Goal: Task Accomplishment & Management: Use online tool/utility

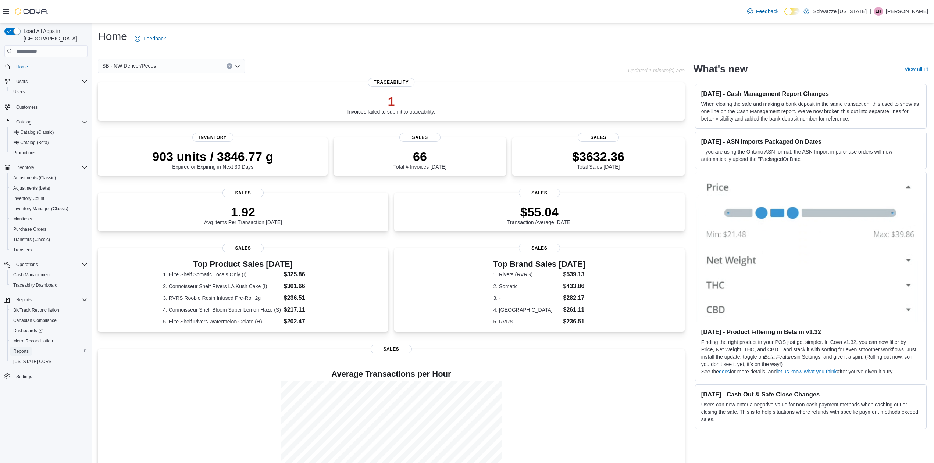
click at [13, 347] on link "Reports" at bounding box center [20, 351] width 21 height 9
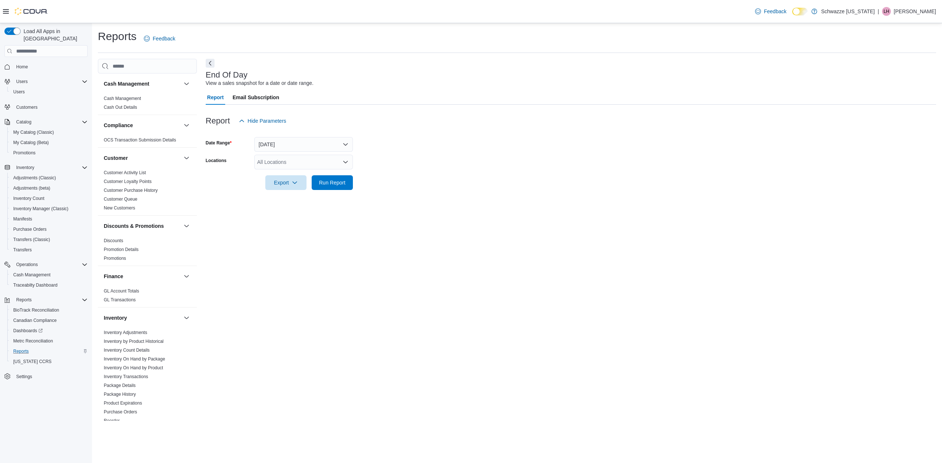
click at [346, 164] on icon "Open list of options" at bounding box center [345, 162] width 6 height 6
type input "****"
click at [328, 174] on div "SB - NW Denver/Pecos" at bounding box center [304, 174] width 90 height 7
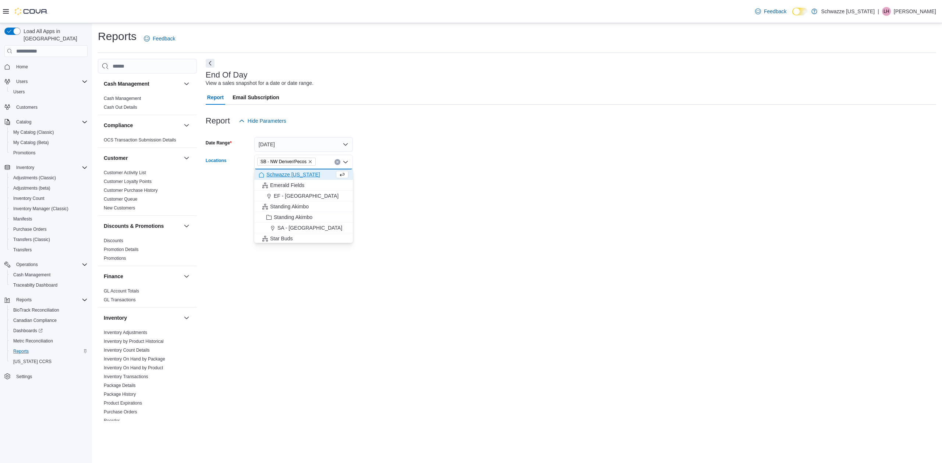
click at [413, 164] on form "Date Range Today Locations SB - NW Denver/Pecos Combo box. Selected. SB - NW De…" at bounding box center [571, 159] width 730 height 62
click at [337, 184] on span "Run Report" at bounding box center [332, 182] width 26 height 7
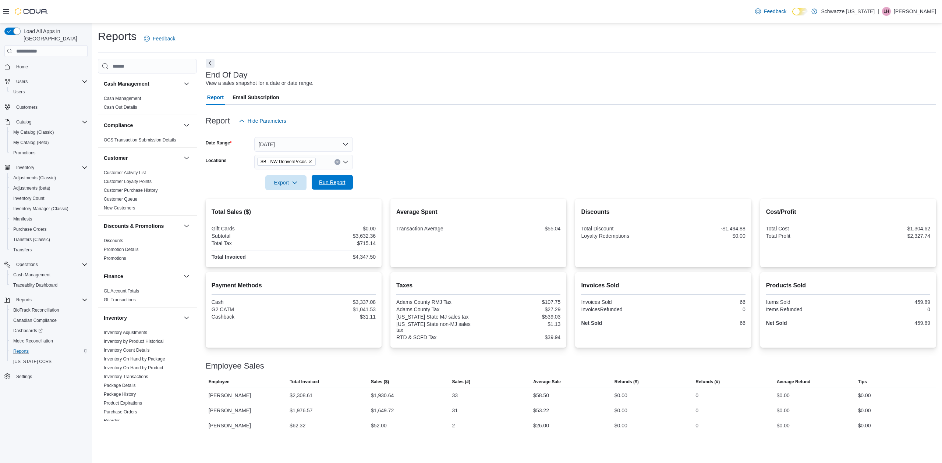
click at [338, 175] on span "Run Report" at bounding box center [332, 182] width 32 height 15
click at [318, 404] on div "$2,168.33" at bounding box center [327, 411] width 81 height 15
click at [445, 408] on div "$1,809.72" at bounding box center [408, 411] width 81 height 15
click at [346, 182] on span "Run Report" at bounding box center [332, 182] width 32 height 15
